Goal: Task Accomplishment & Management: Manage account settings

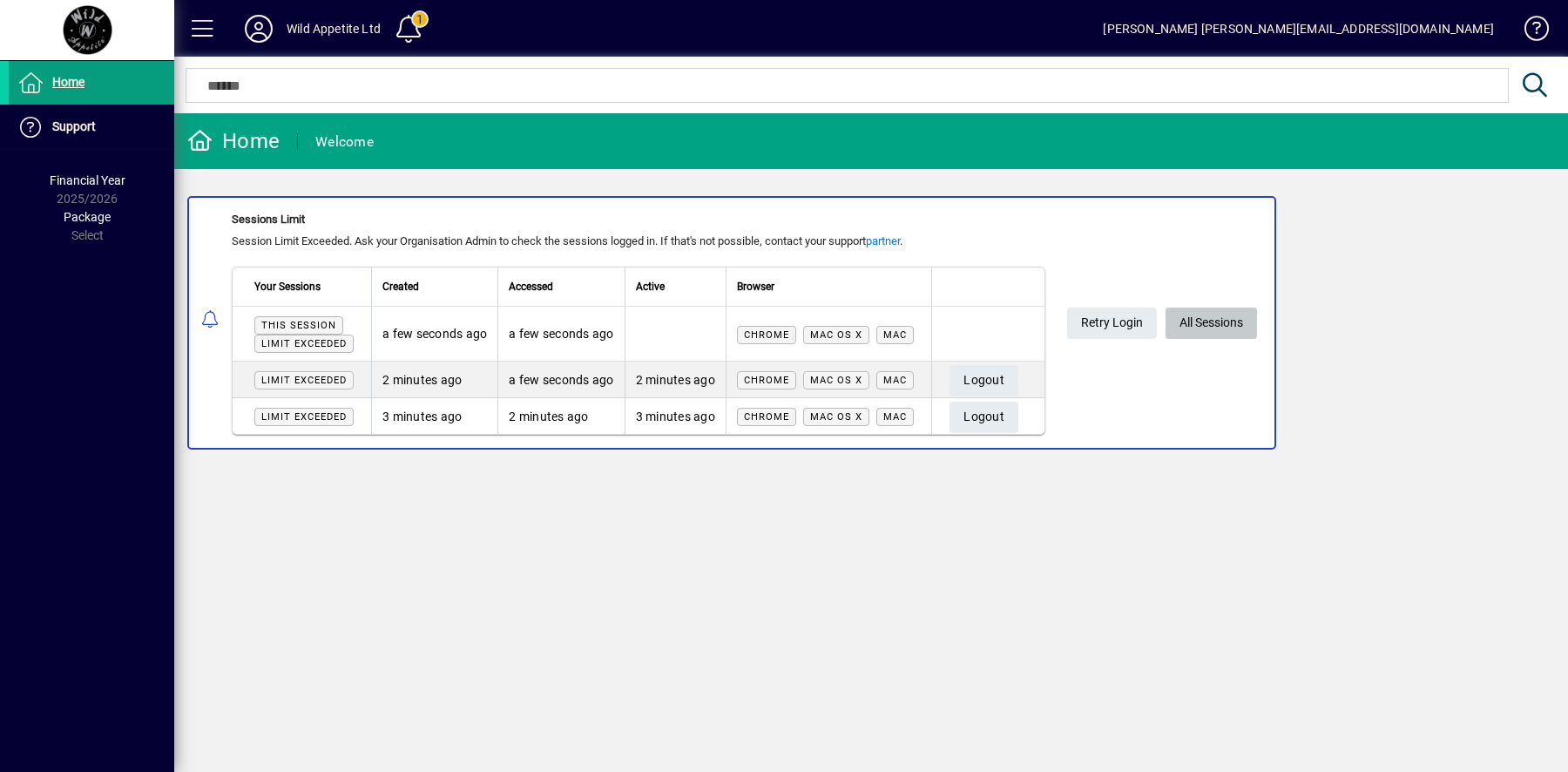
click at [1230, 318] on span "All Sessions" at bounding box center [1211, 323] width 63 height 29
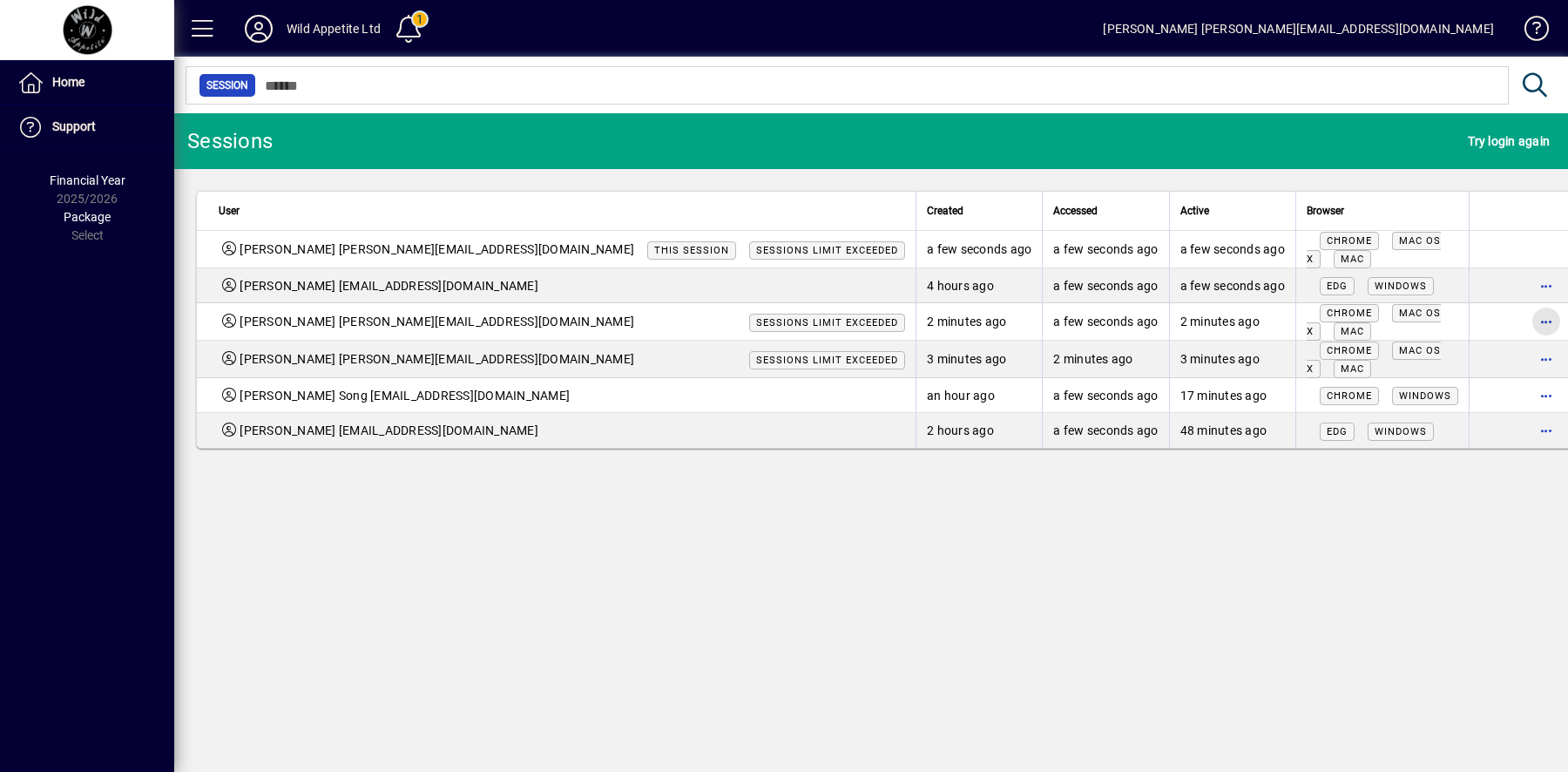
click at [1525, 322] on span "button" at bounding box center [1546, 322] width 42 height 42
click at [1438, 358] on span "Logout" at bounding box center [1436, 354] width 146 height 21
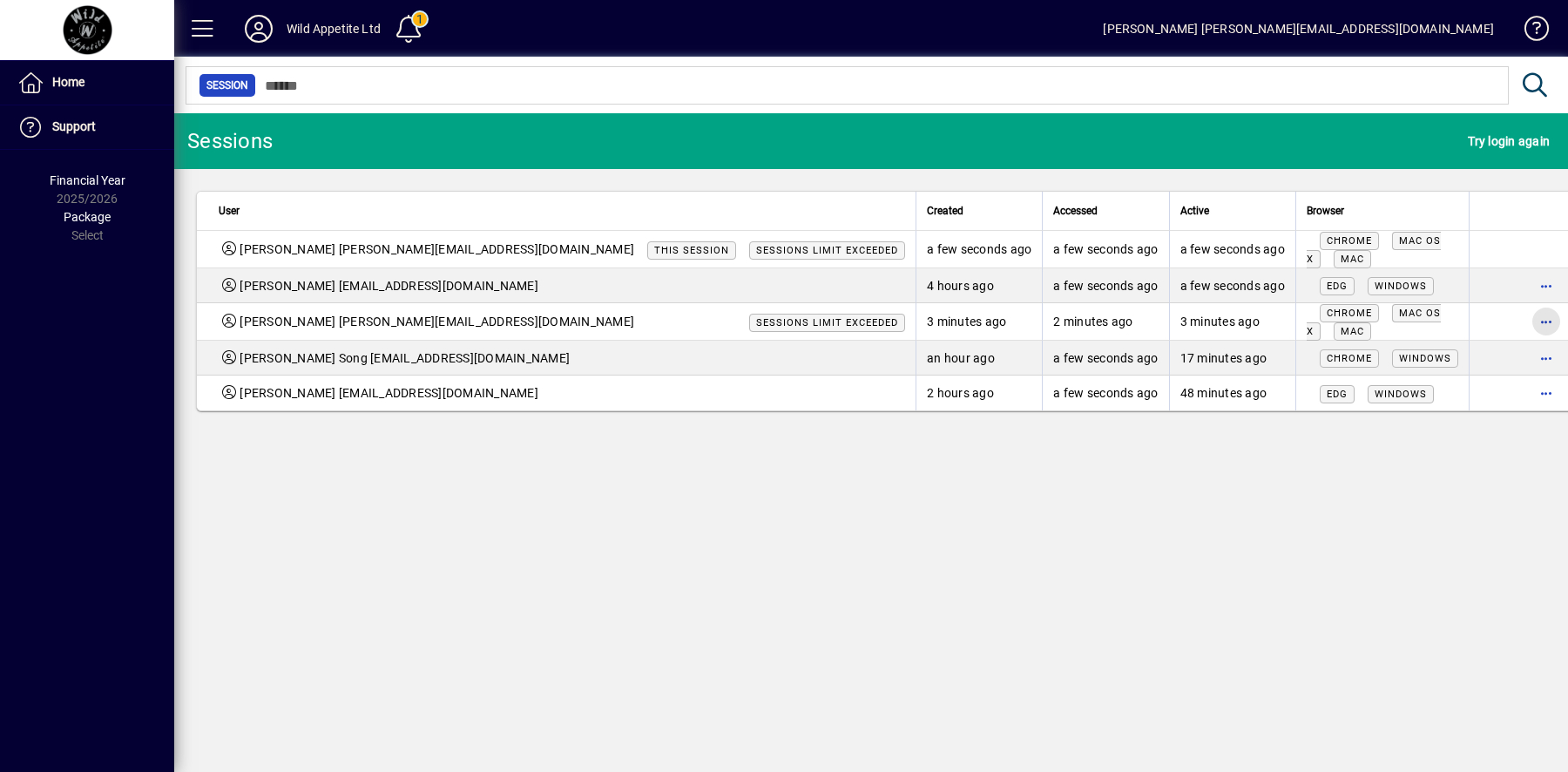
click at [1525, 321] on span "button" at bounding box center [1546, 322] width 42 height 42
click at [1438, 353] on span "Logout" at bounding box center [1436, 354] width 146 height 21
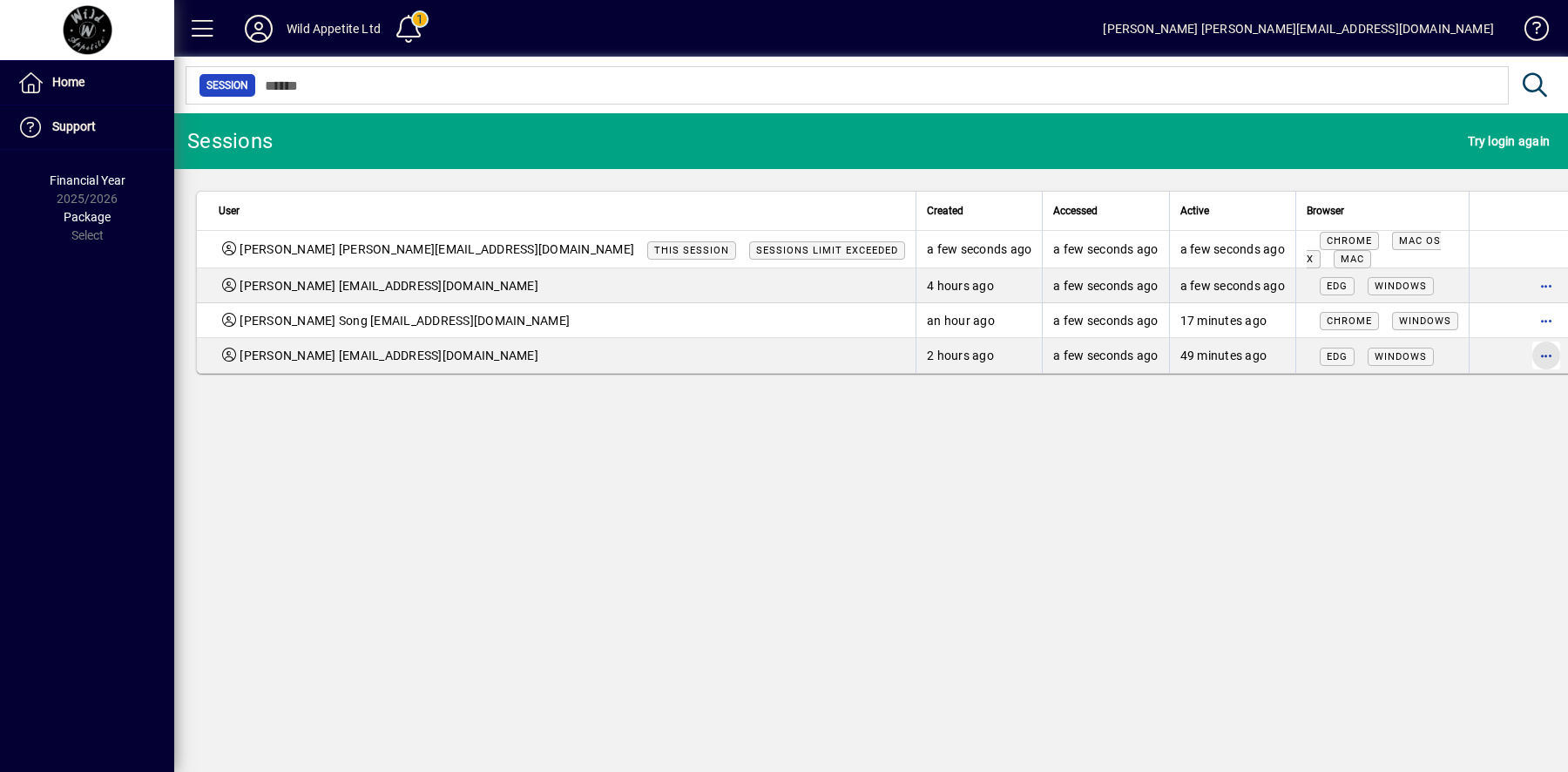
click at [1525, 361] on span "button" at bounding box center [1546, 355] width 42 height 42
click at [1458, 384] on span "Logout" at bounding box center [1436, 389] width 146 height 21
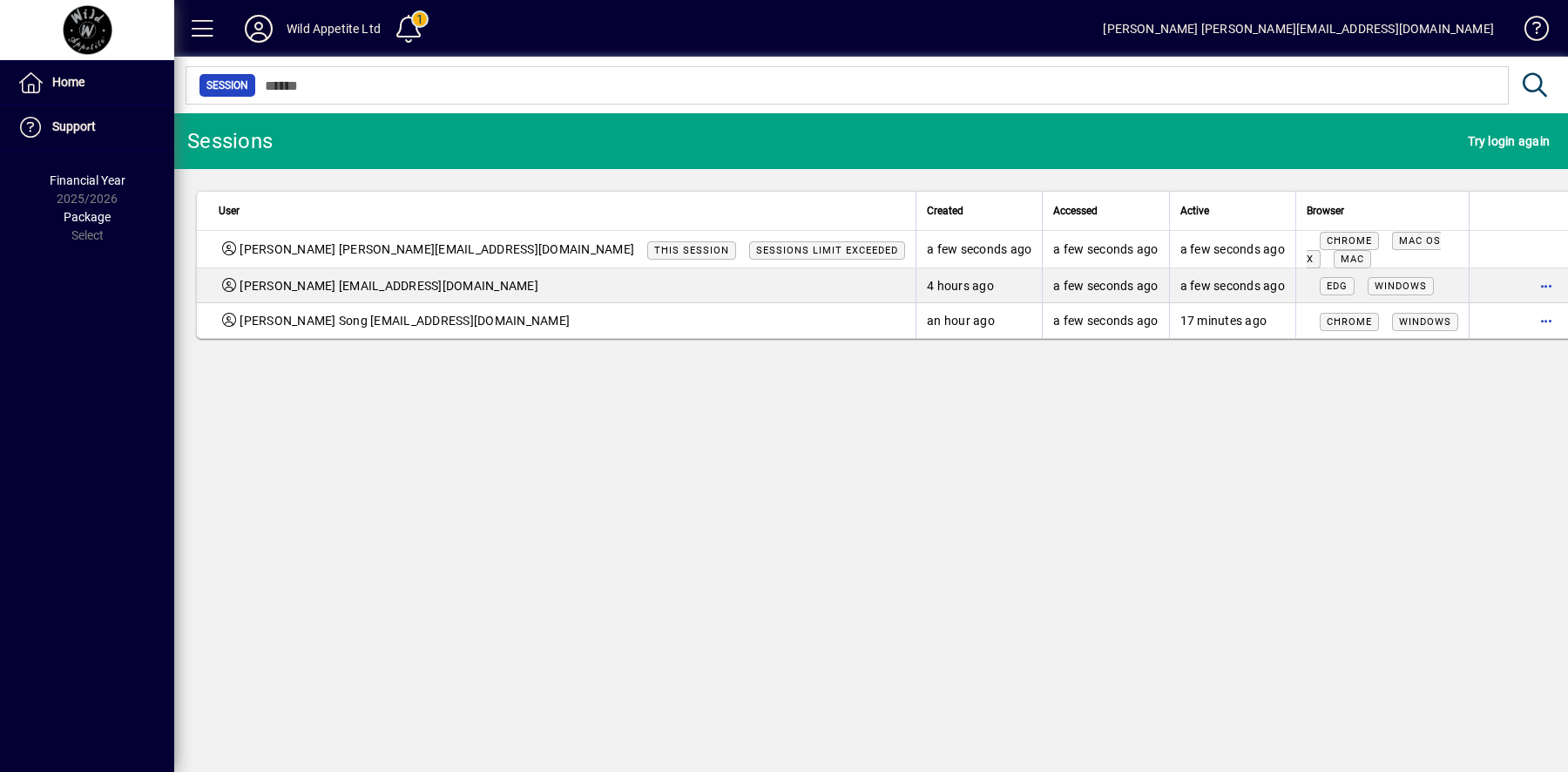
click at [260, 31] on icon at bounding box center [258, 29] width 35 height 28
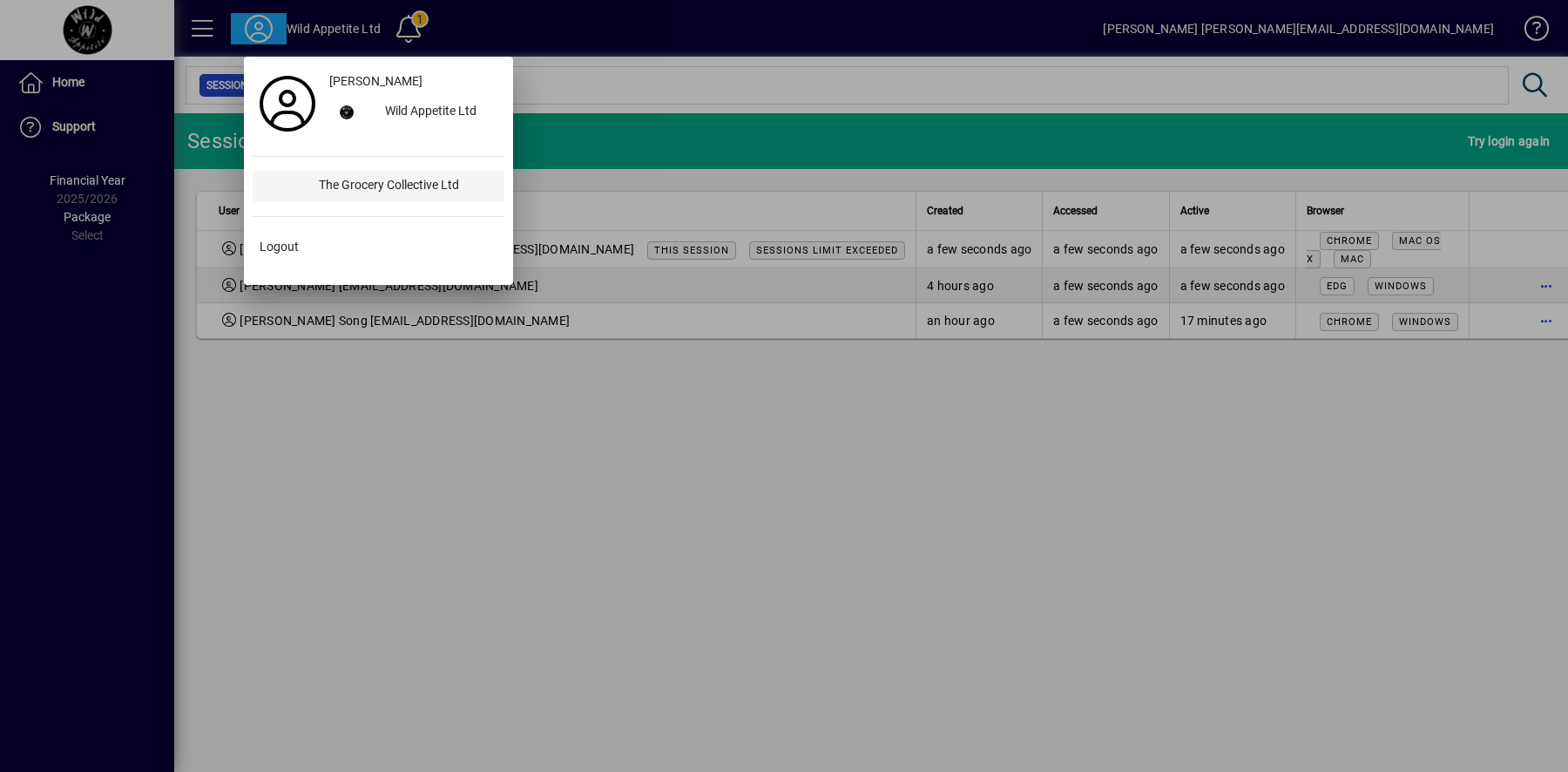
click at [353, 183] on div "The Grocery Collective Ltd" at bounding box center [405, 187] width 200 height 32
